Goal: Browse casually

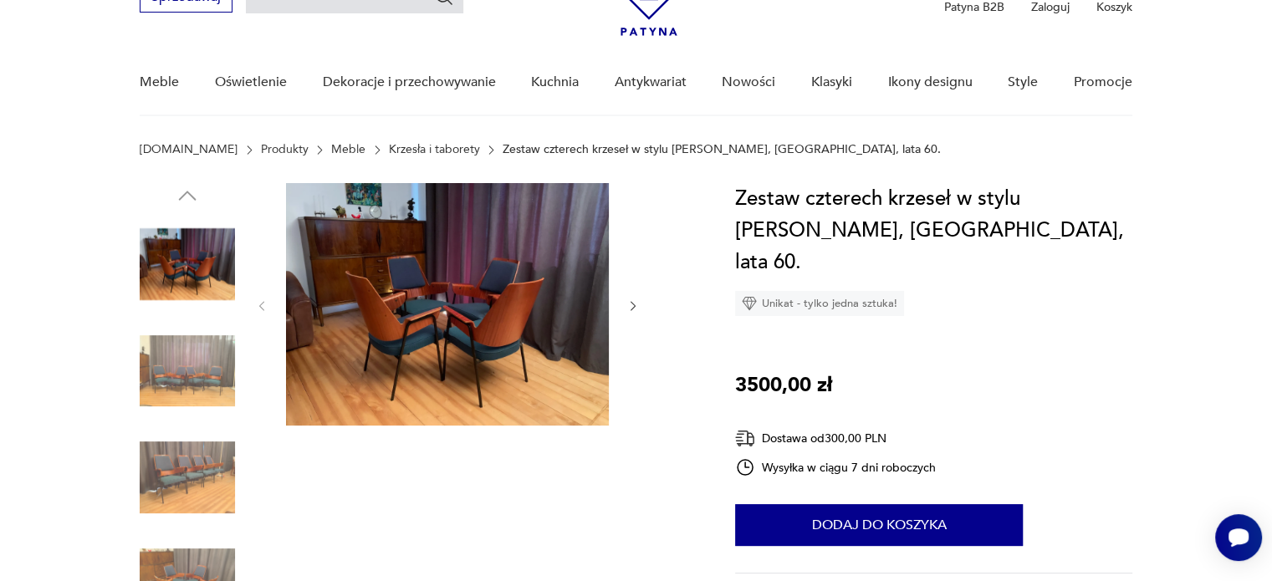
click at [196, 351] on img at bounding box center [187, 371] width 95 height 95
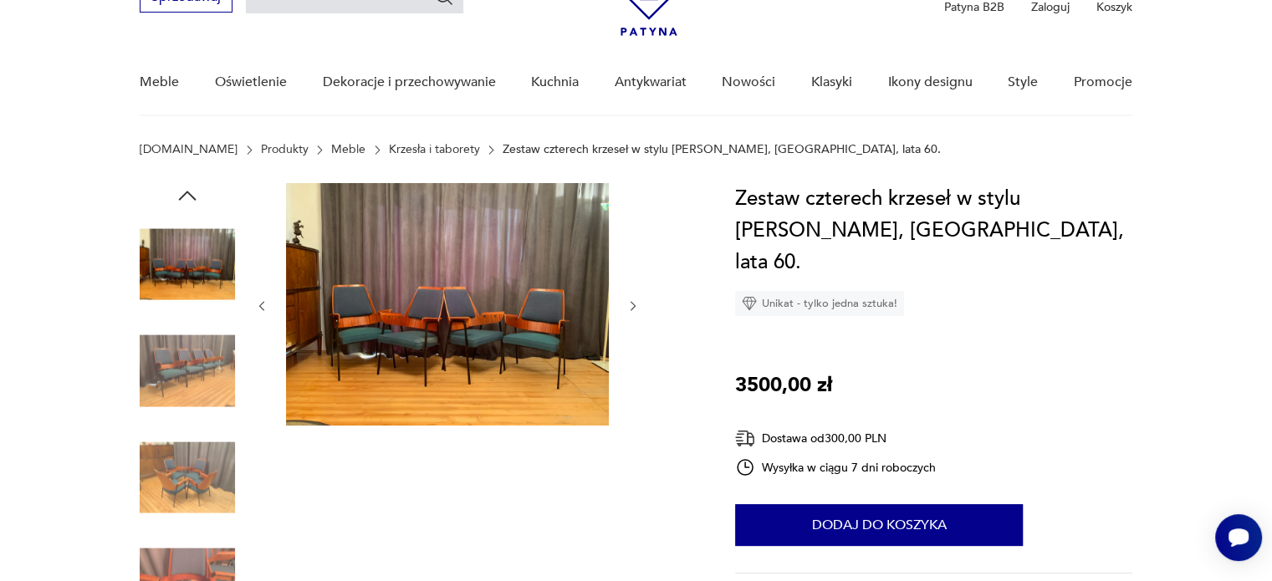
click at [635, 309] on icon "button" at bounding box center [633, 306] width 14 height 14
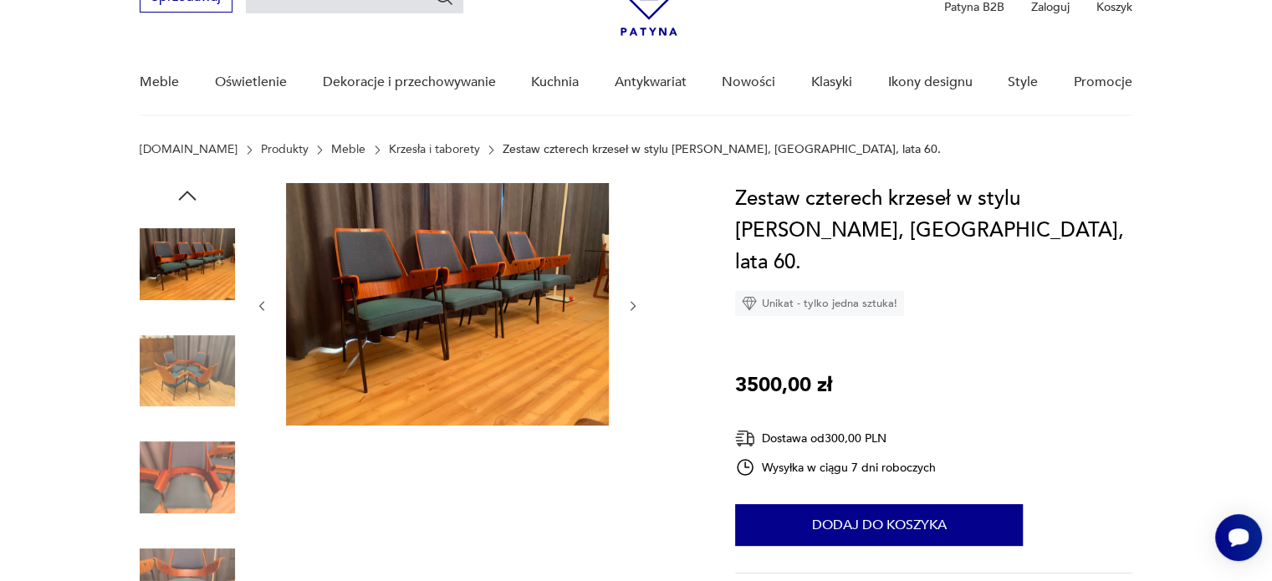
click at [635, 309] on icon "button" at bounding box center [633, 306] width 14 height 14
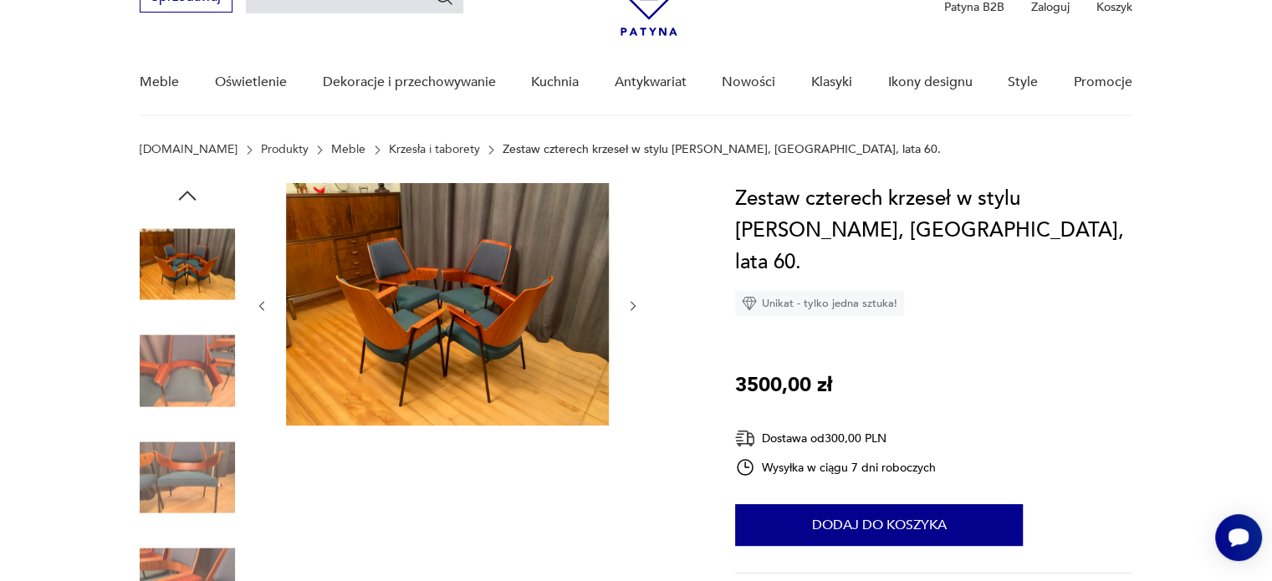
click at [635, 309] on icon "button" at bounding box center [633, 306] width 14 height 14
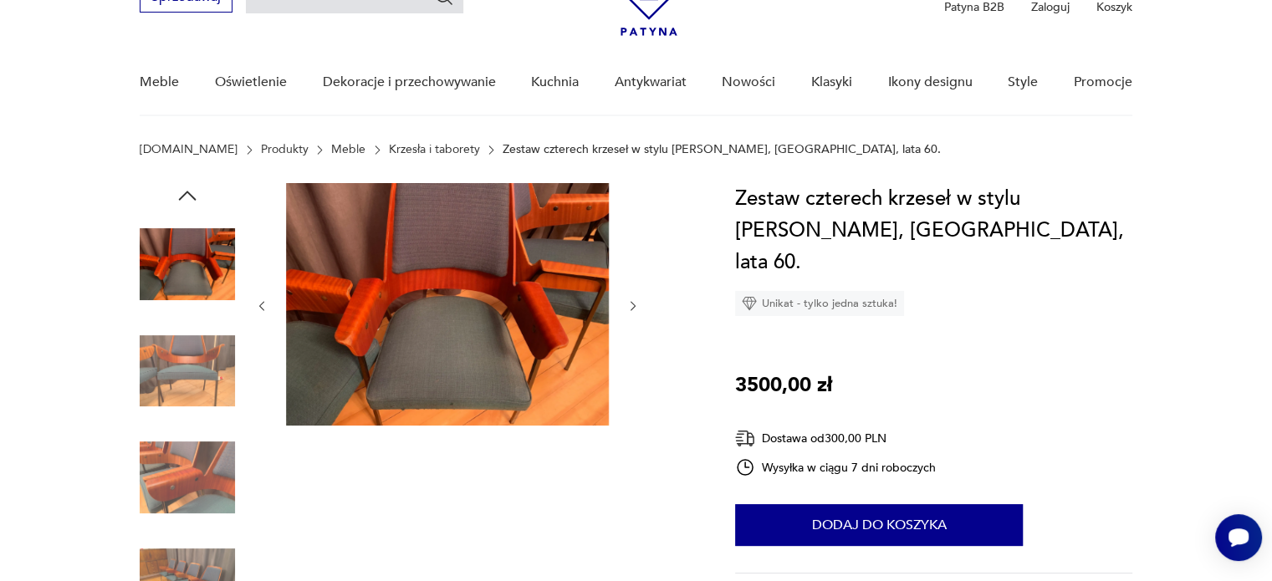
click at [635, 309] on icon "button" at bounding box center [633, 306] width 14 height 14
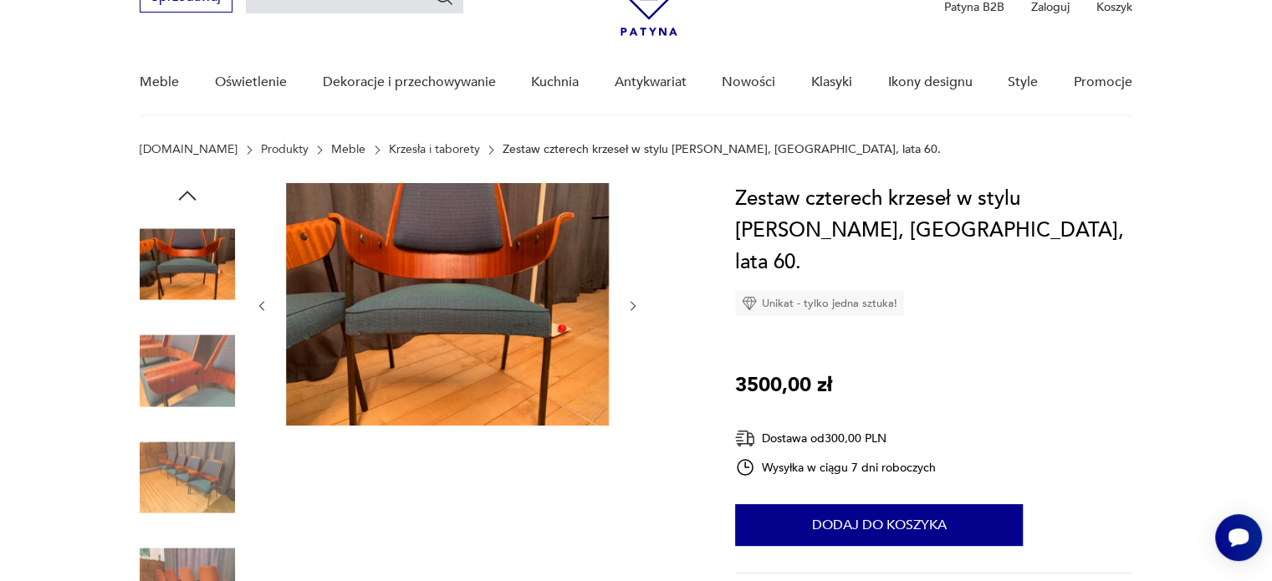
click at [635, 309] on icon "button" at bounding box center [633, 306] width 14 height 14
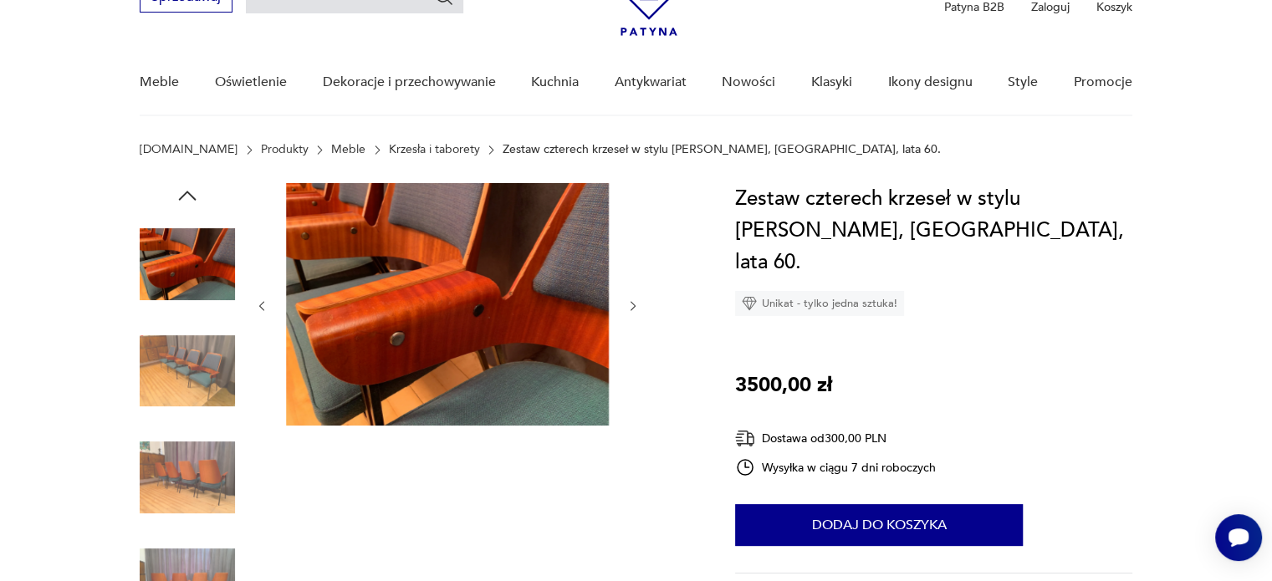
click at [635, 309] on icon "button" at bounding box center [633, 306] width 14 height 14
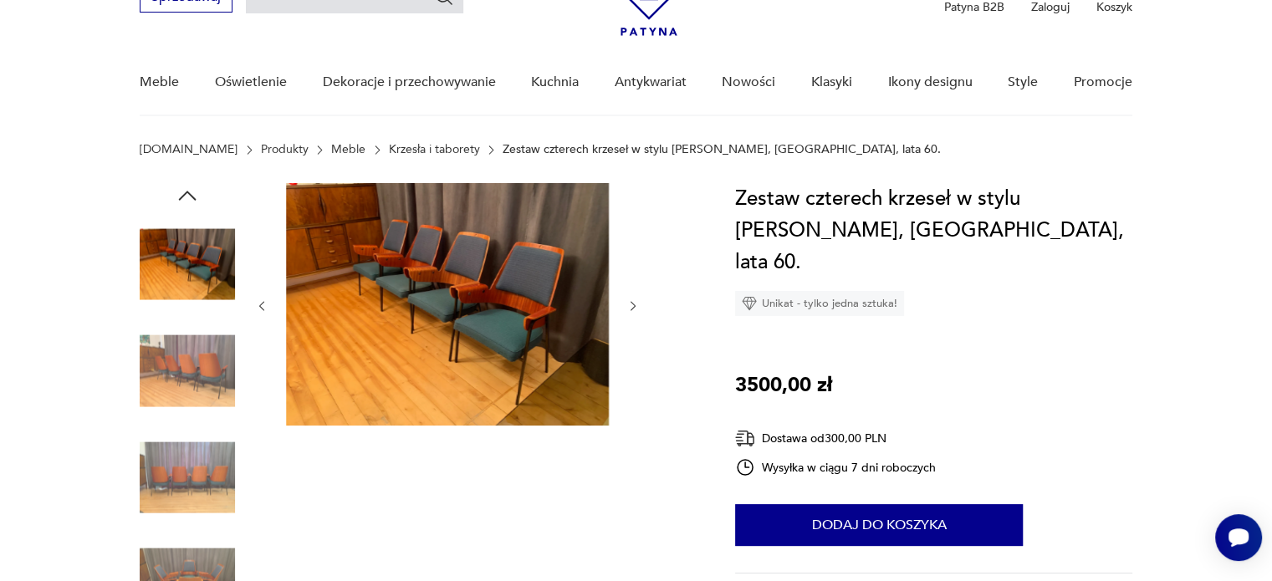
click at [635, 309] on icon "button" at bounding box center [633, 306] width 14 height 14
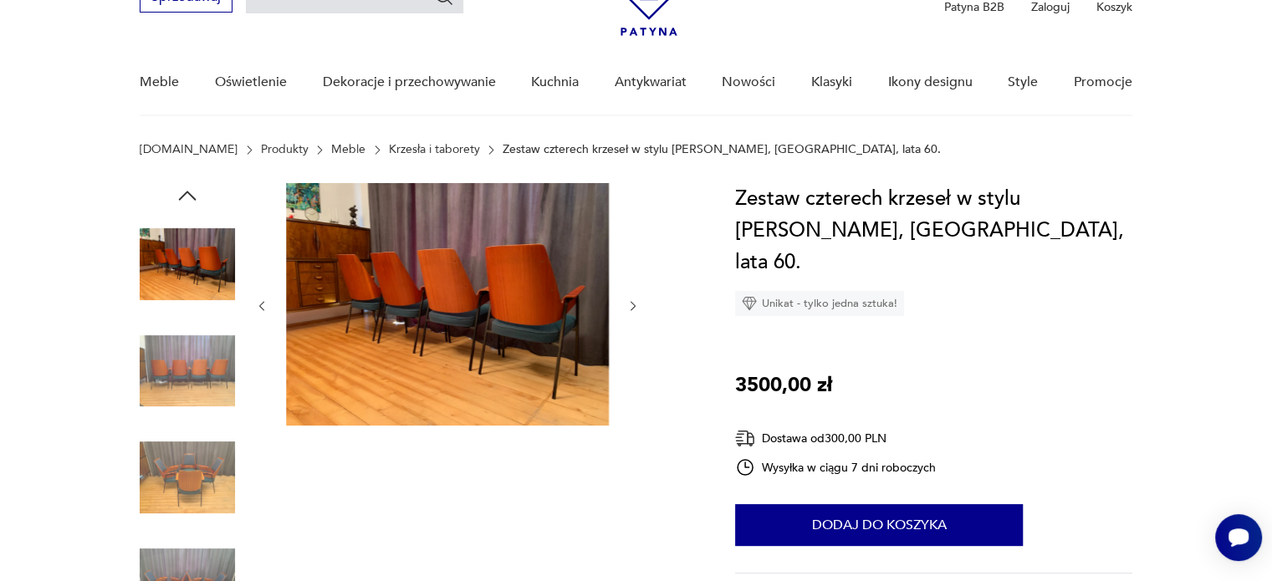
click at [635, 309] on icon "button" at bounding box center [633, 306] width 14 height 14
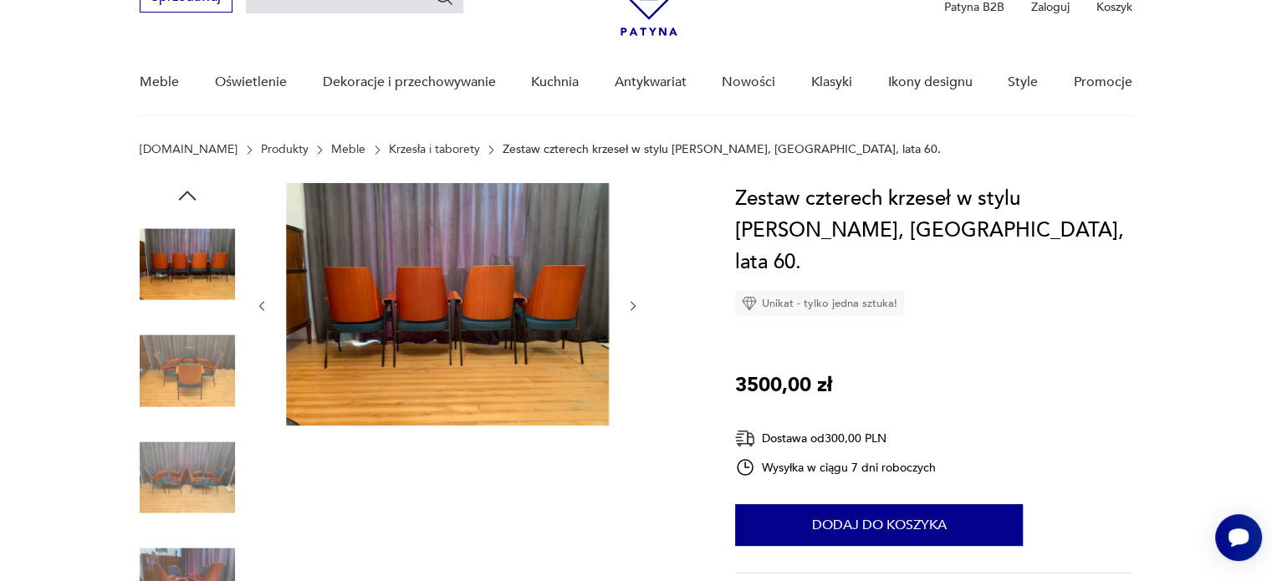
click at [635, 309] on icon "button" at bounding box center [633, 306] width 14 height 14
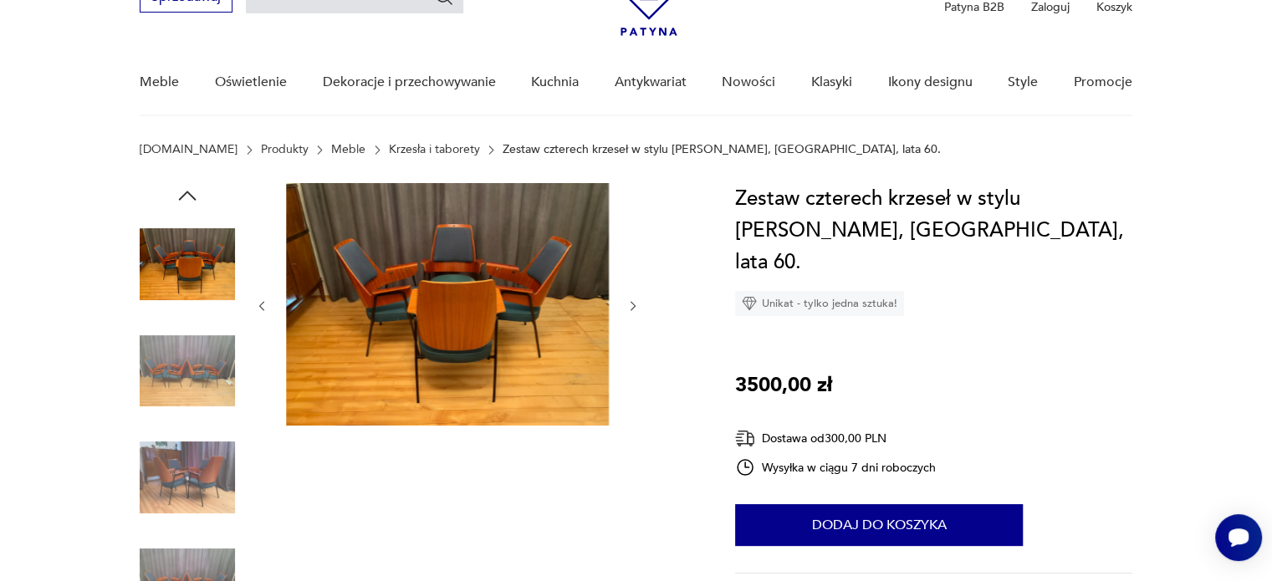
click at [635, 309] on icon "button" at bounding box center [633, 306] width 14 height 14
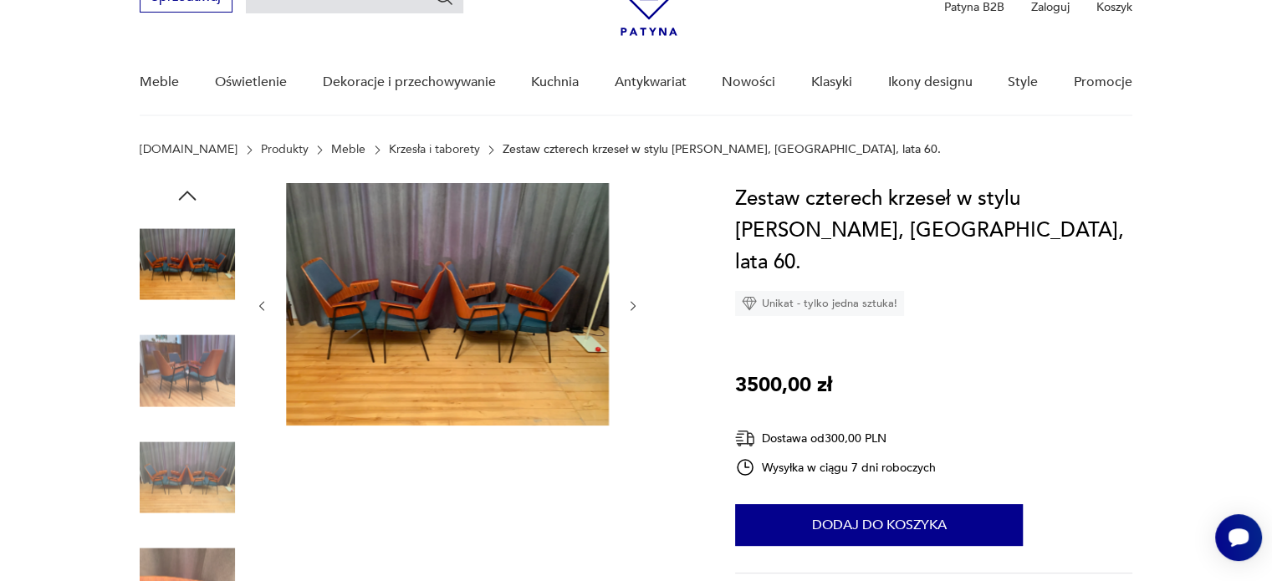
click at [635, 309] on icon "button" at bounding box center [633, 306] width 14 height 14
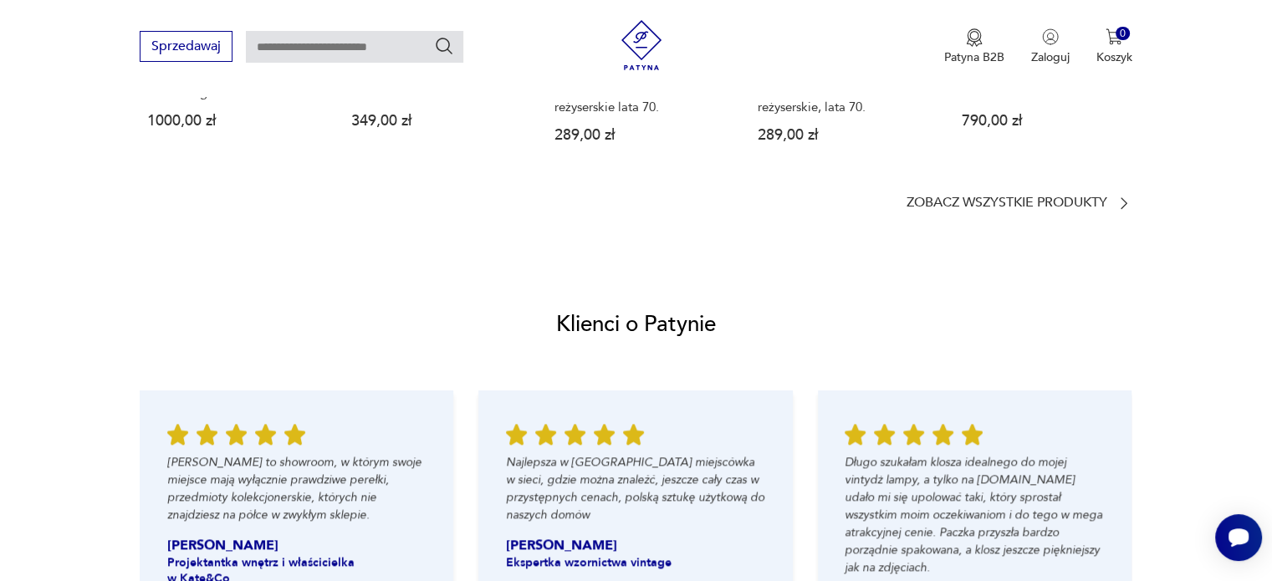
scroll to position [1578, 0]
